Goal: Task Accomplishment & Management: Use online tool/utility

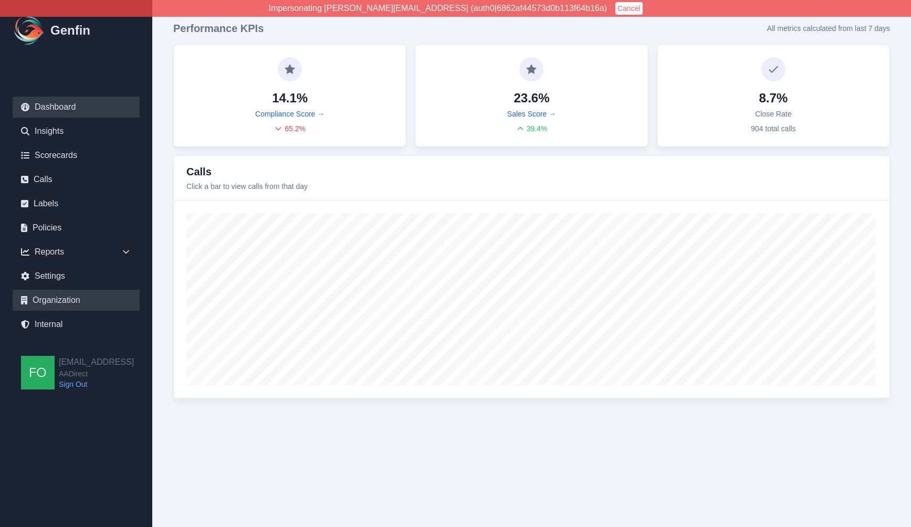
click at [69, 301] on link "Organization" at bounding box center [76, 300] width 127 height 21
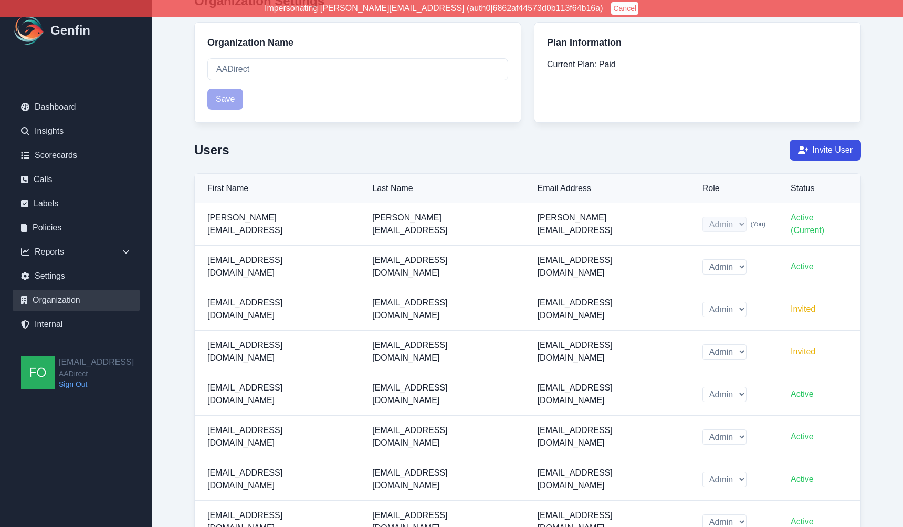
scroll to position [15, 0]
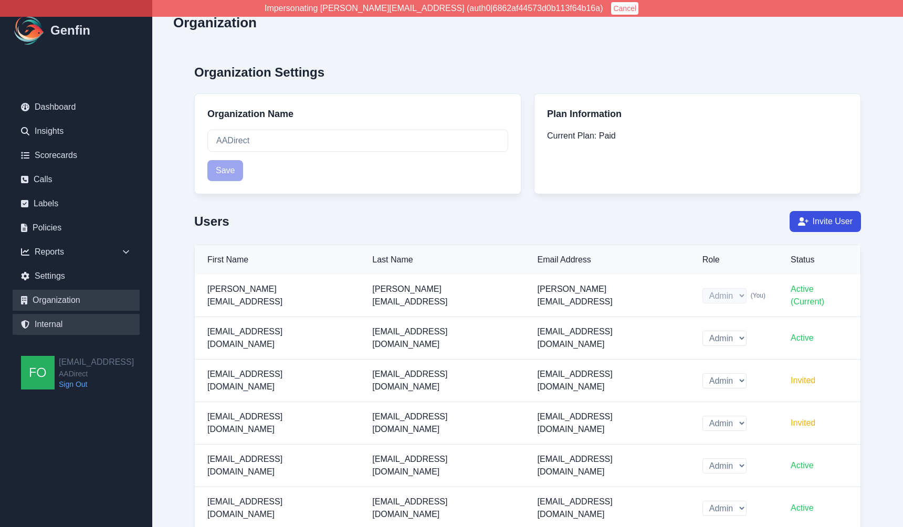
click at [61, 326] on link "Internal" at bounding box center [76, 324] width 127 height 21
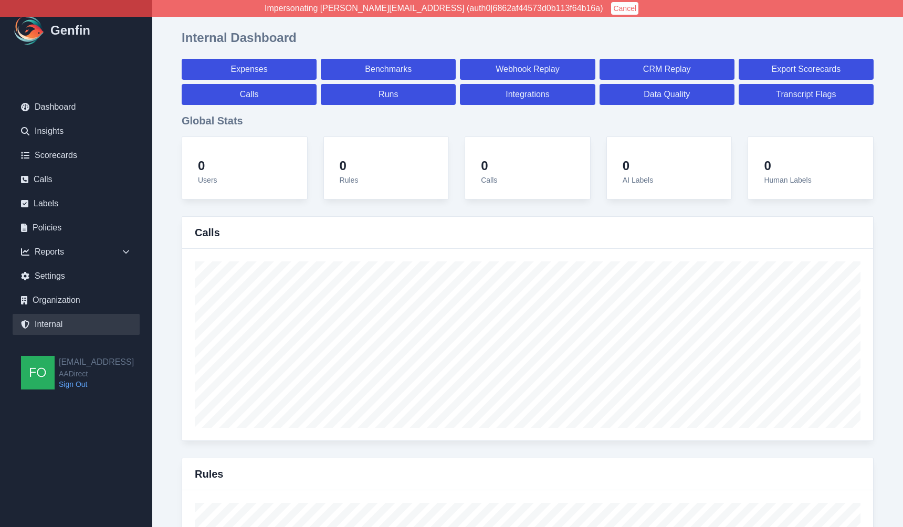
select select "paid"
select select "7"
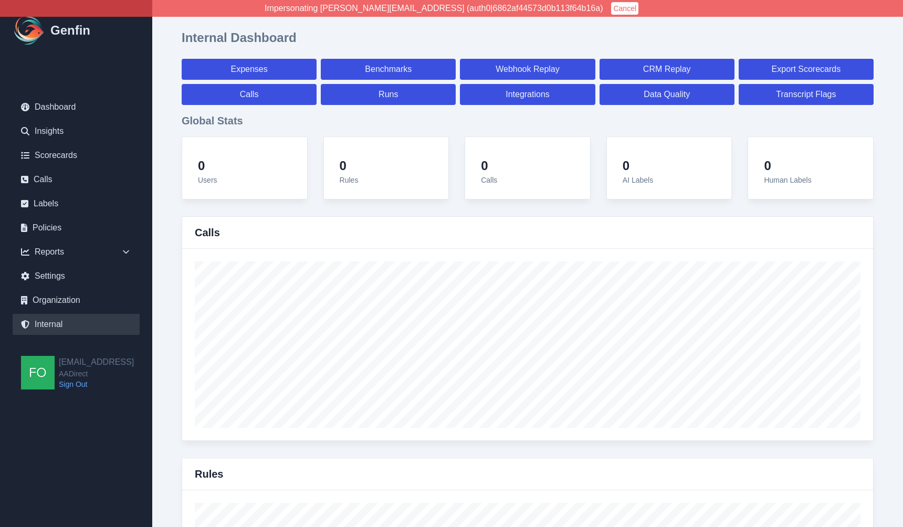
select select "paid"
select select "7"
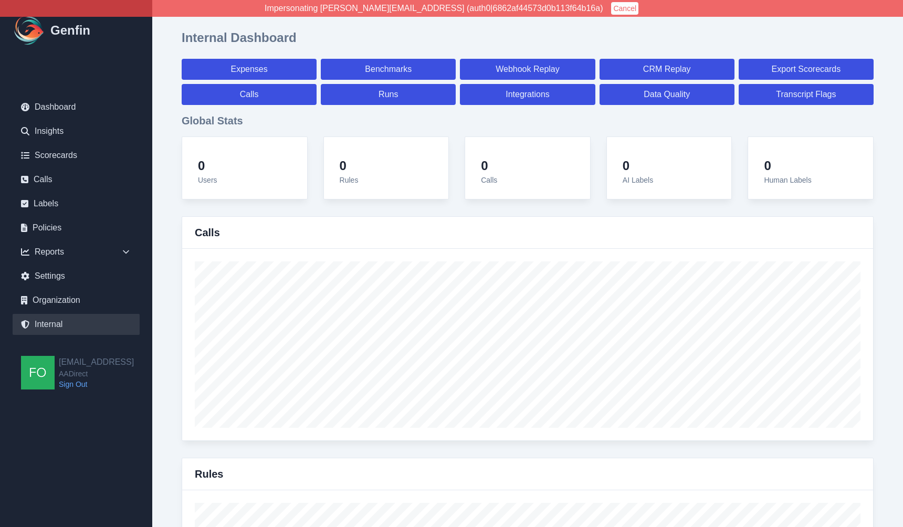
select select "7"
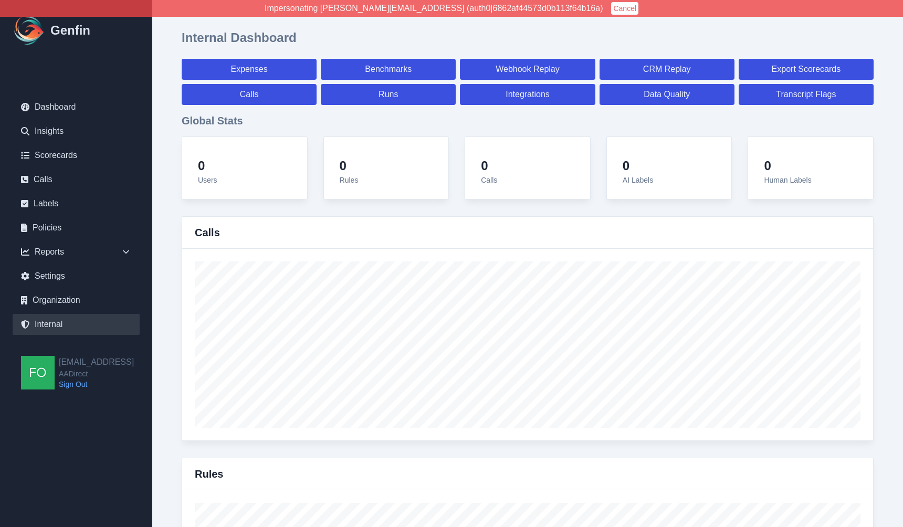
select select "7"
select select "paid"
select select "7"
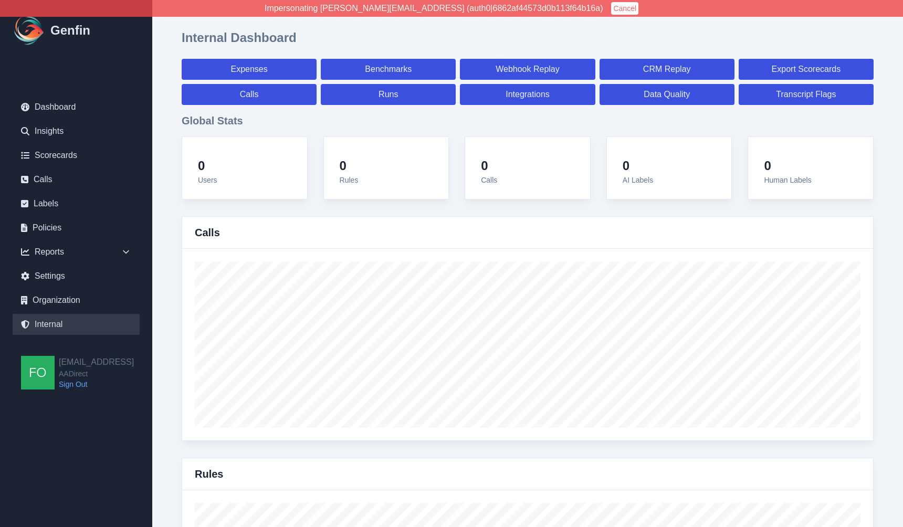
select select "7"
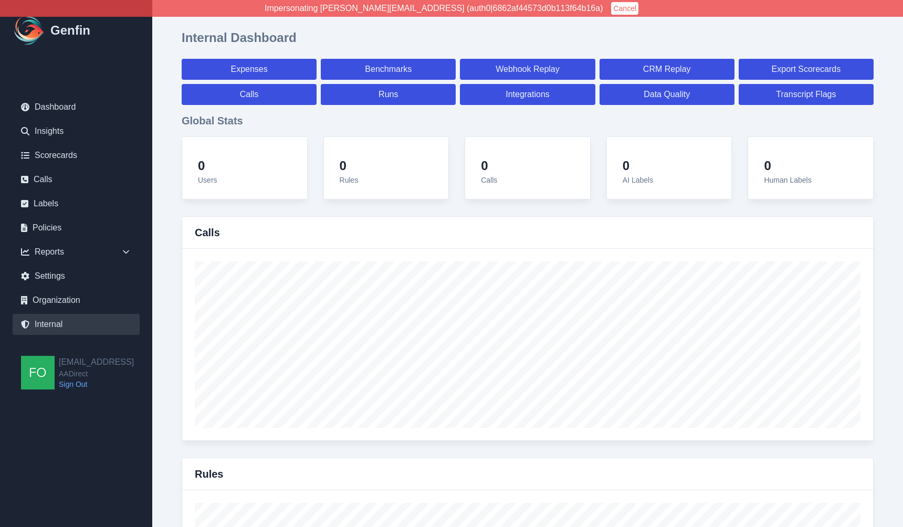
select select "7"
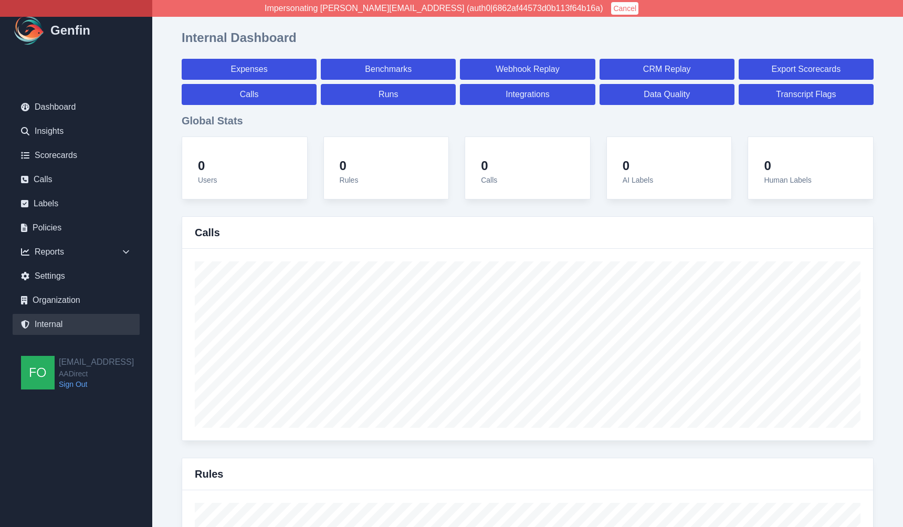
select select "7"
select select "paid"
select select "7"
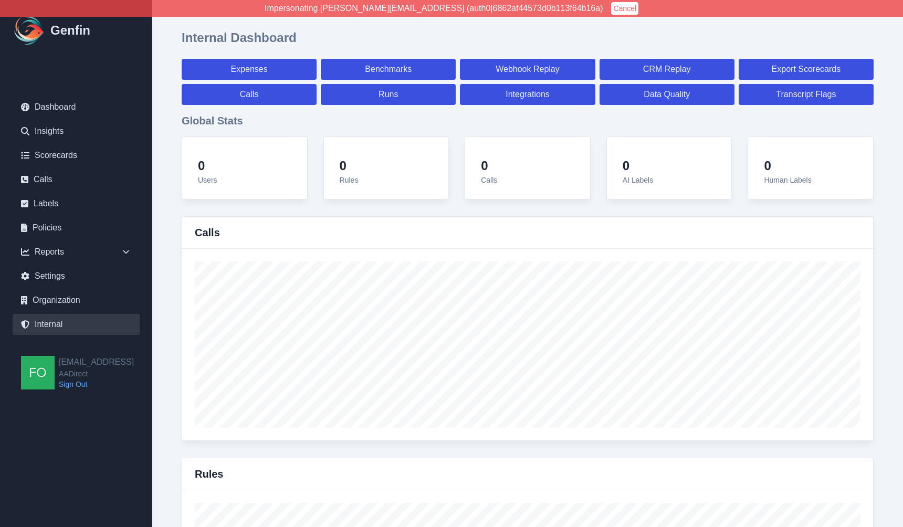
select select "paid"
select select "7"
select select "paid"
select select "7"
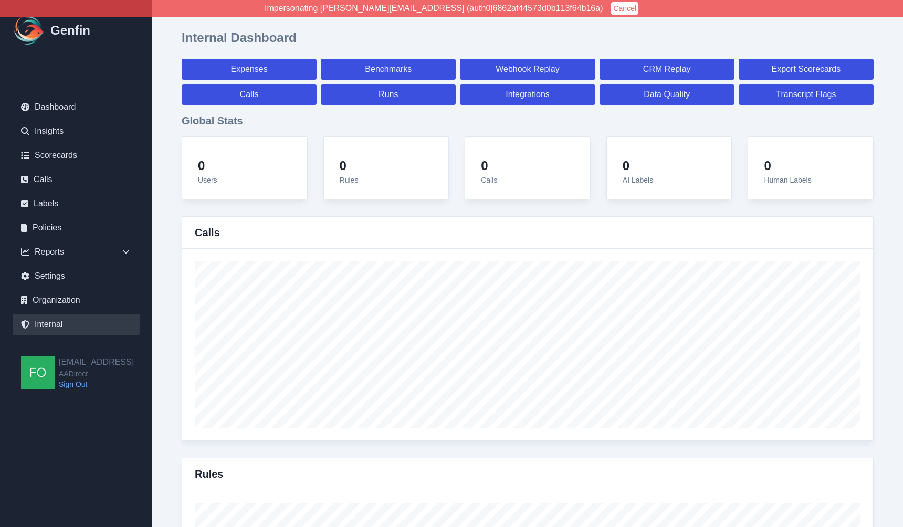
select select "7"
select select "paid"
select select "7"
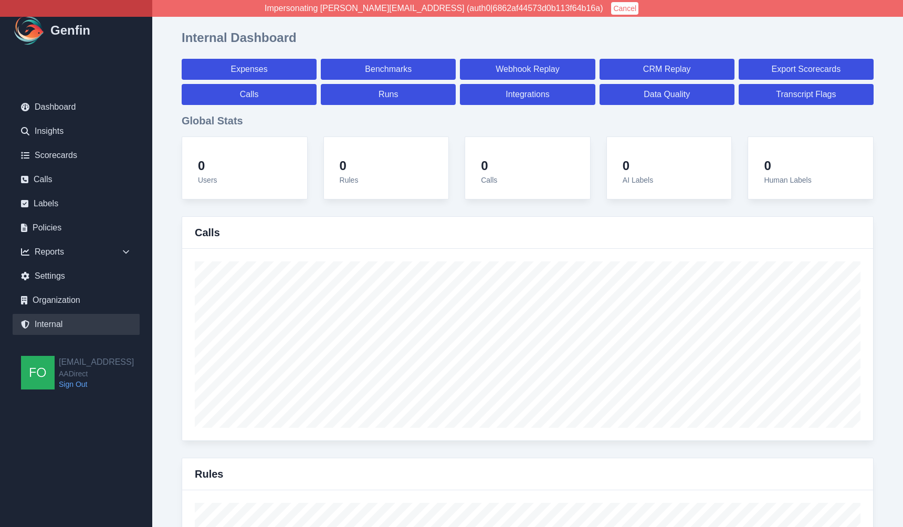
select select "paid"
select select "7"
select select "paid"
select select "7"
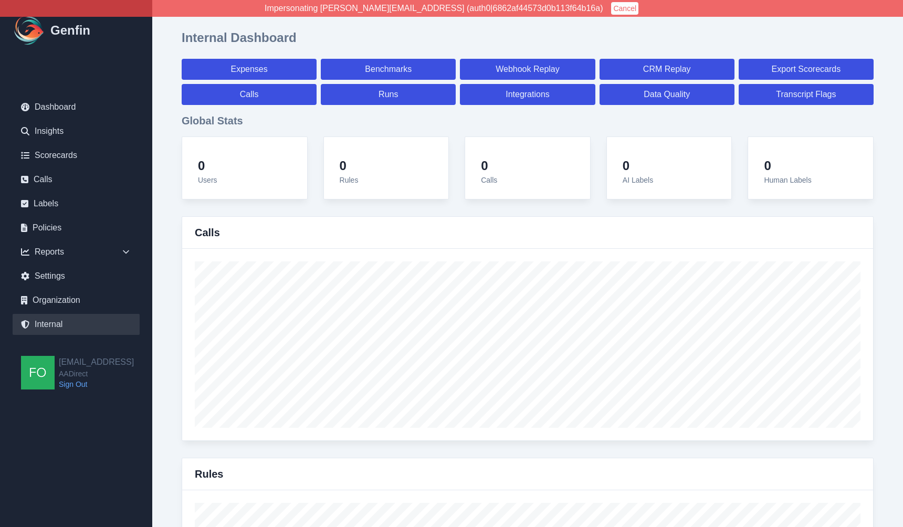
select select "7"
select select "paid"
select select "7"
select select "paid"
select select "7"
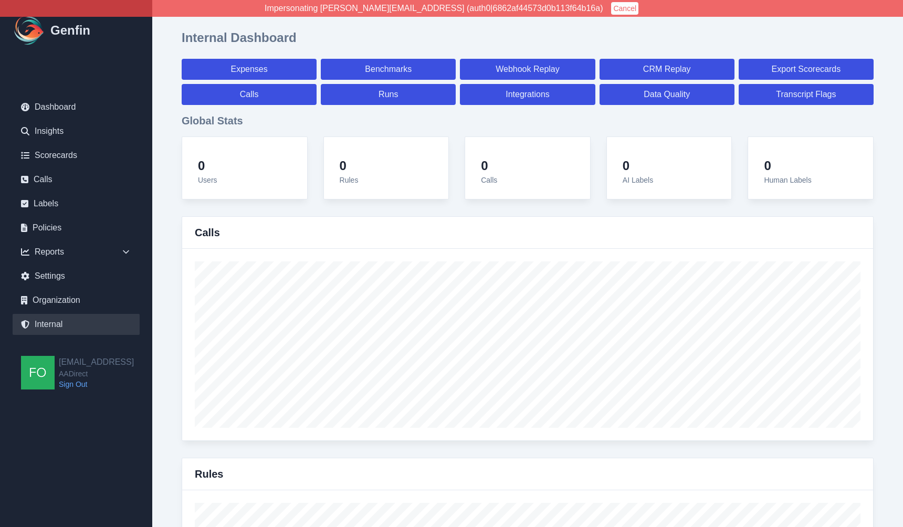
select select "7"
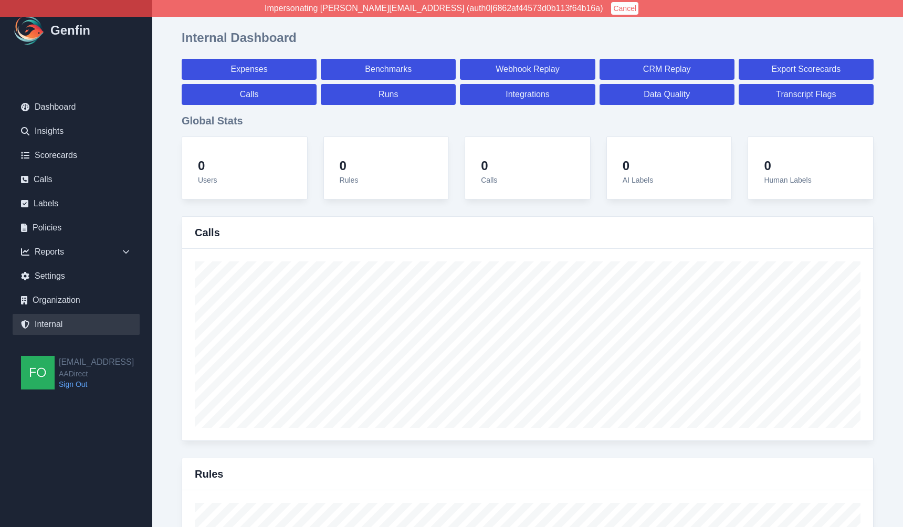
select select "paid"
select select "7"
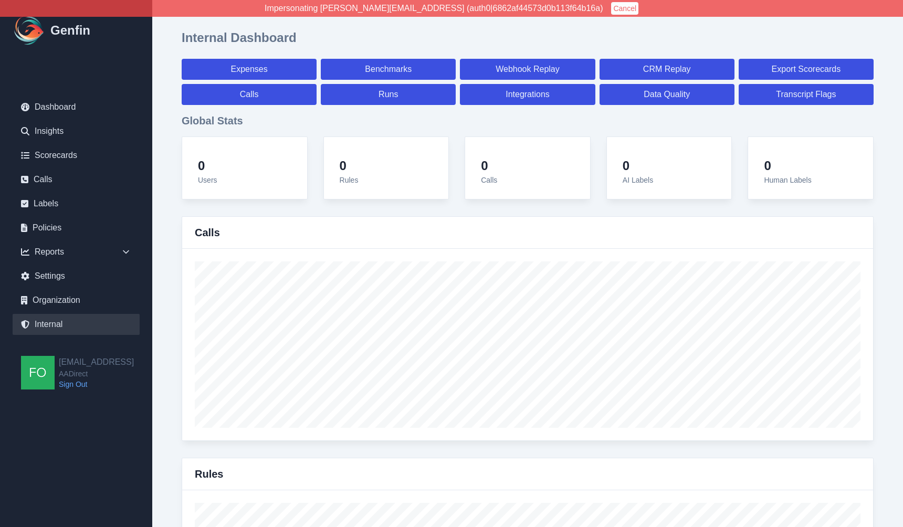
select select "paid"
select select "7"
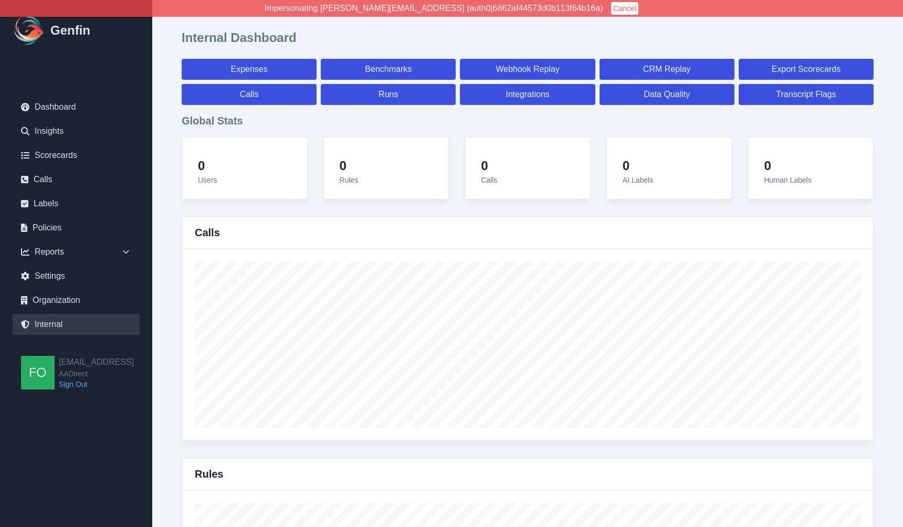
select select "7"
select select "paid"
select select "7"
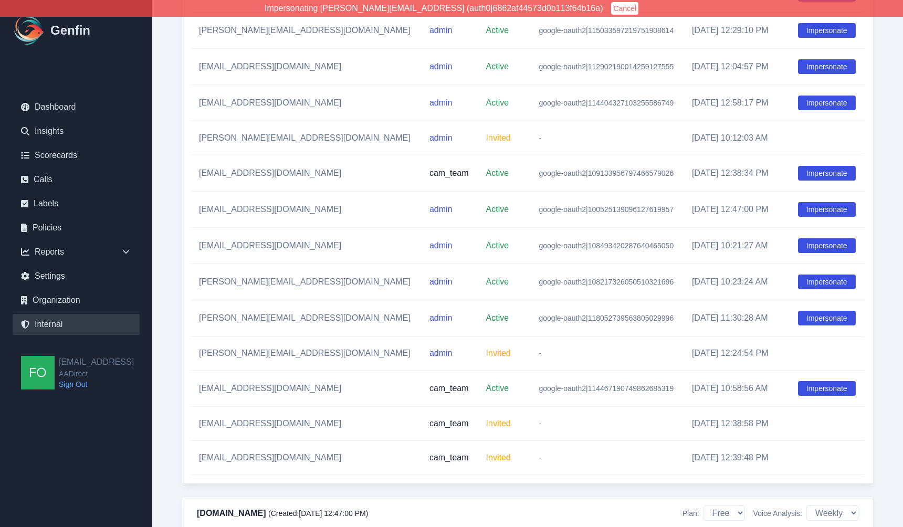
scroll to position [9958, 0]
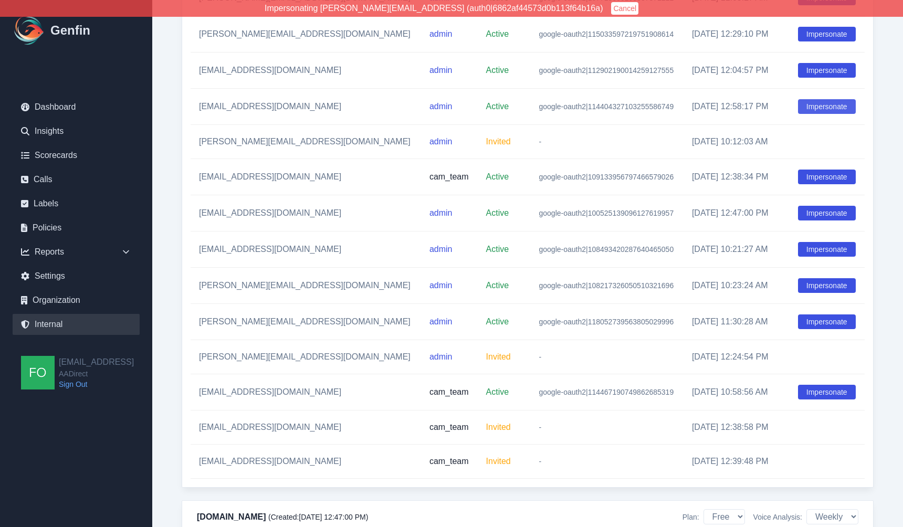
click at [798, 114] on button "Impersonate" at bounding box center [827, 106] width 58 height 15
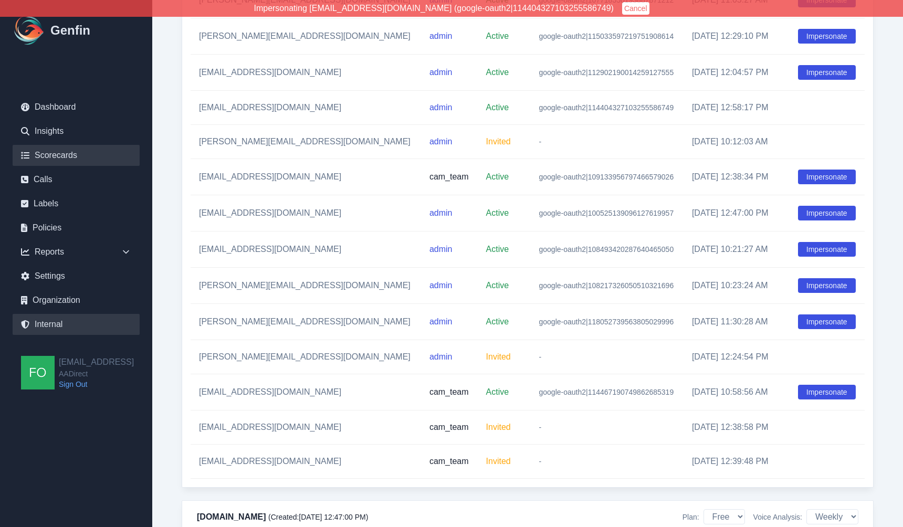
click at [60, 158] on link "Scorecards" at bounding box center [76, 155] width 127 height 21
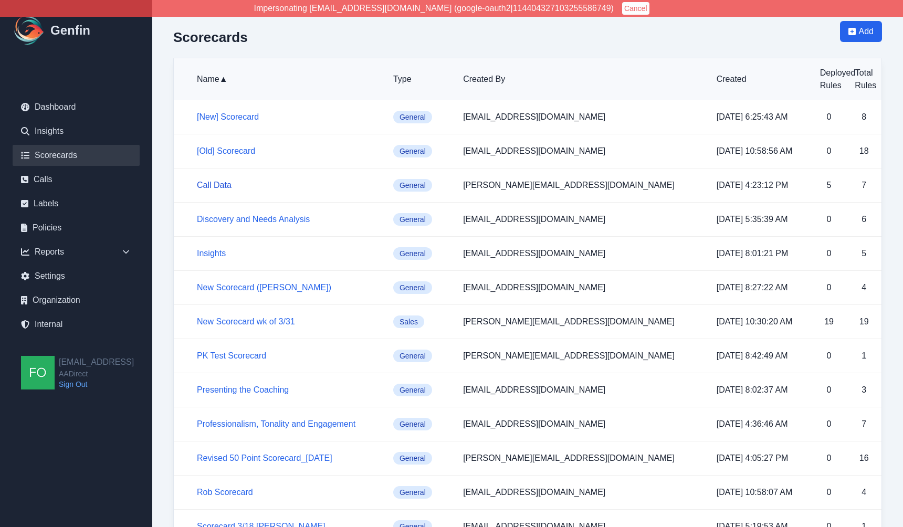
click at [209, 182] on link "Call Data" at bounding box center [214, 185] width 35 height 9
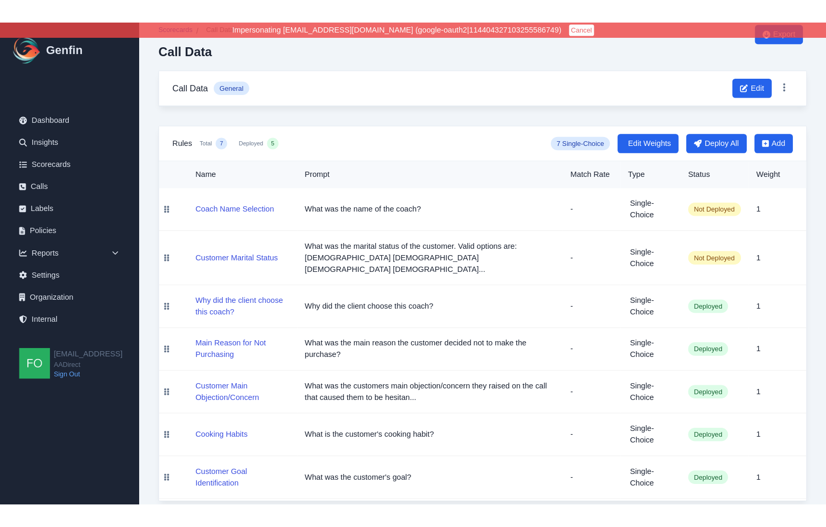
scroll to position [23, 0]
